Goal: Transaction & Acquisition: Purchase product/service

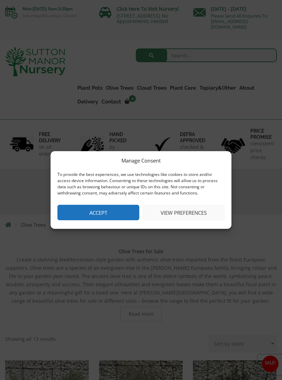
click at [124, 215] on button "Accept" at bounding box center [98, 212] width 82 height 15
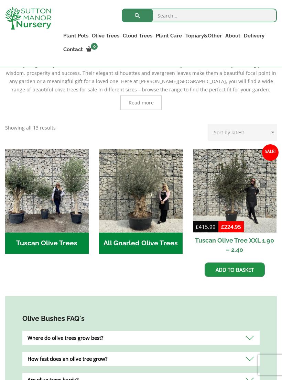
scroll to position [199, 0]
click at [165, 244] on h2 "All Gnarled Olive Trees (142)" at bounding box center [140, 243] width 83 height 21
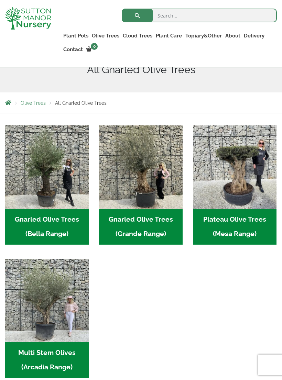
scroll to position [109, 0]
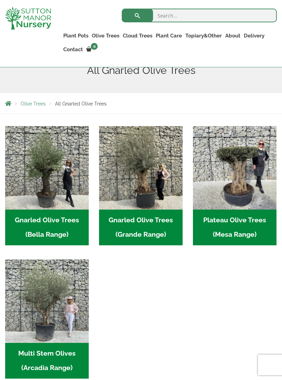
click at [59, 358] on h2 "Multi Stem Olives (Arcadia Range) (15)" at bounding box center [46, 361] width 83 height 36
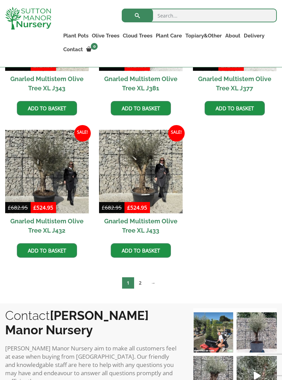
scroll to position [835, 0]
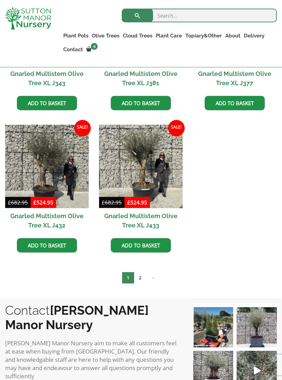
click at [158, 272] on link "→" at bounding box center [153, 277] width 14 height 11
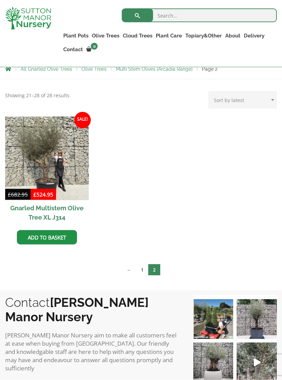
scroll to position [144, 0]
click at [53, 154] on img at bounding box center [46, 157] width 83 height 83
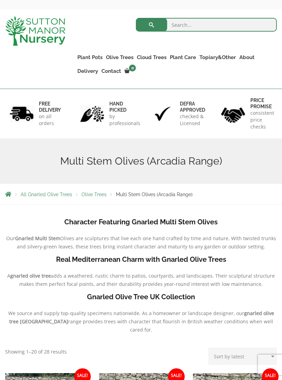
scroll to position [21, 0]
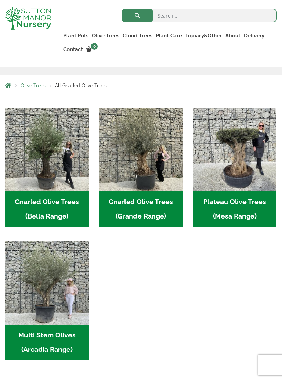
scroll to position [125, 0]
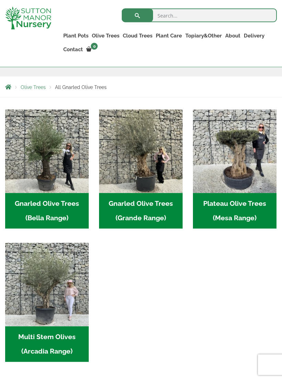
click at [162, 211] on h2 "Gnarled Olive Trees (Grande Range) (50)" at bounding box center [140, 211] width 83 height 36
